Goal: Find contact information: Find contact information

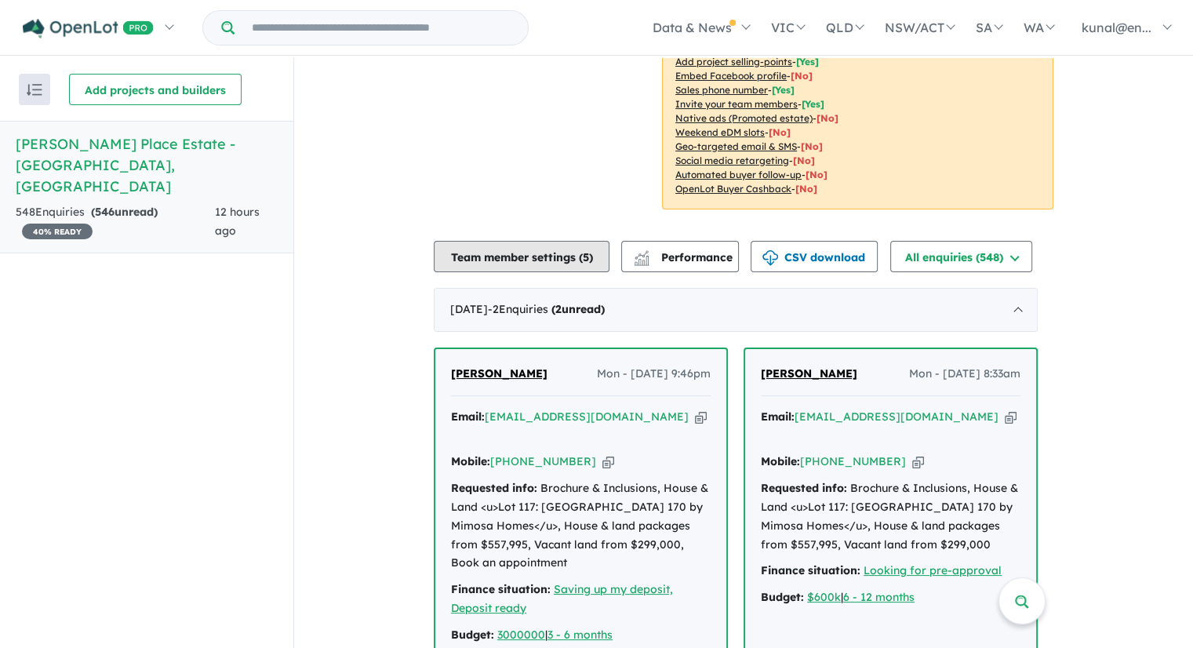
scroll to position [470, 0]
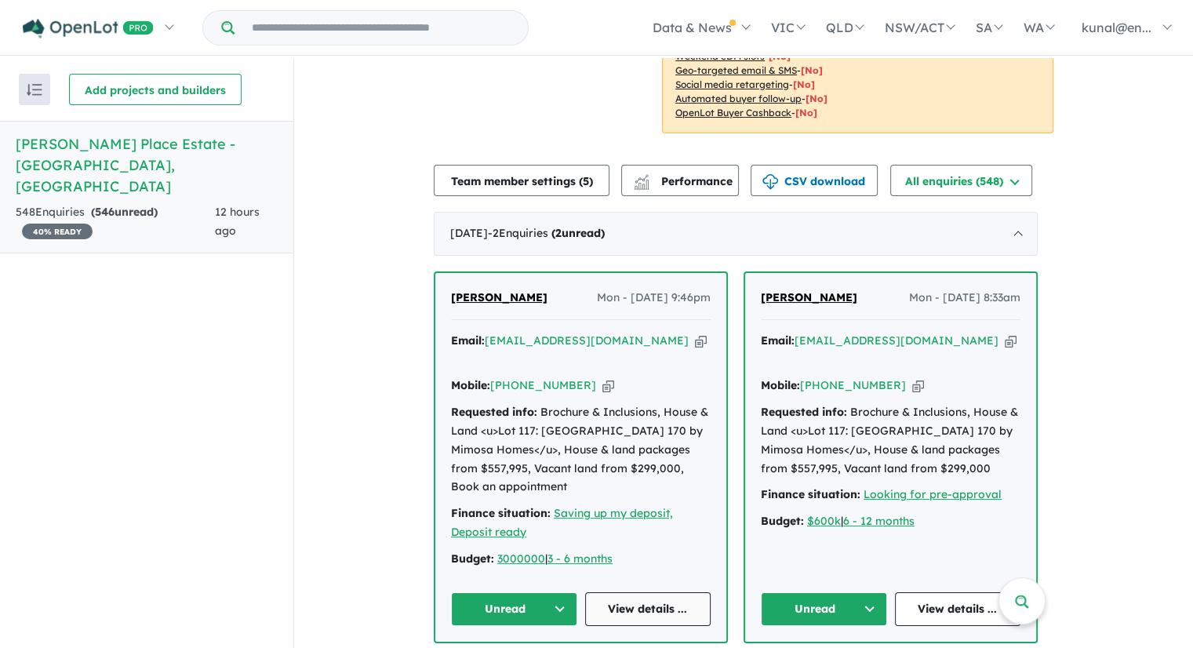
click at [646, 592] on link "View details ..." at bounding box center [648, 609] width 126 height 34
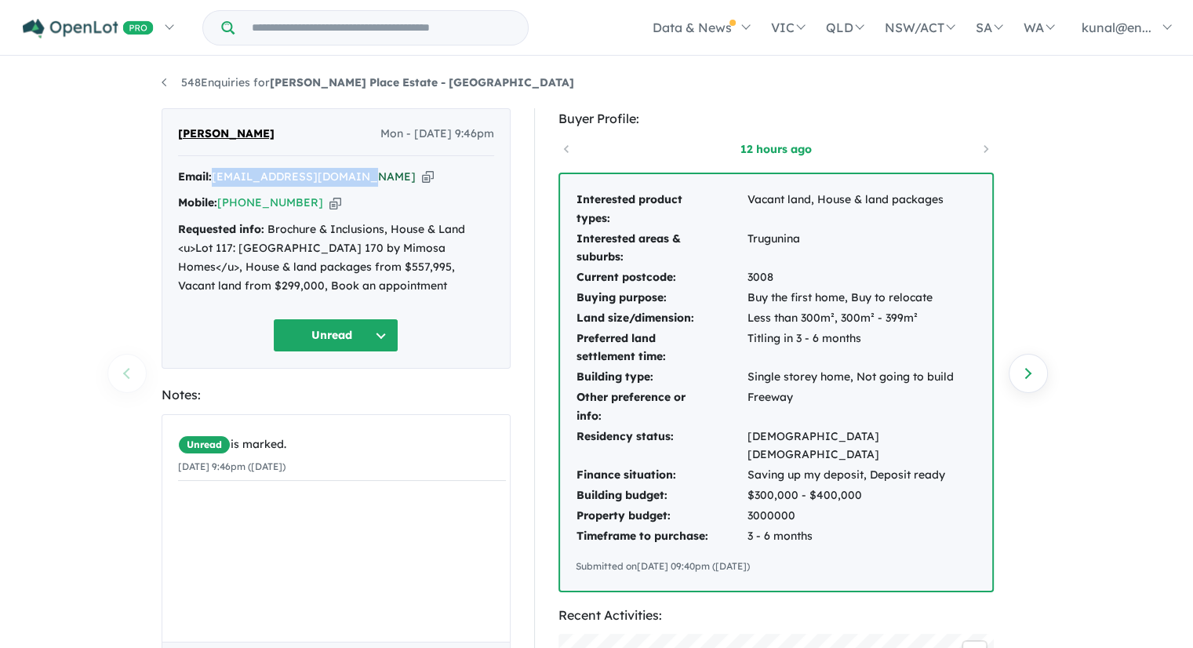
drag, startPoint x: 358, startPoint y: 177, endPoint x: 217, endPoint y: 179, distance: 141.1
click at [217, 179] on div "Email: [PERSON_NAME][EMAIL_ADDRESS][DOMAIN_NAME] Copied!" at bounding box center [336, 177] width 316 height 19
drag, startPoint x: 307, startPoint y: 203, endPoint x: 221, endPoint y: 208, distance: 86.4
click at [221, 208] on div "Mobile: [PHONE_NUMBER] Copied!" at bounding box center [336, 203] width 316 height 19
copy link "[PHONE_NUMBER]"
